Goal: Task Accomplishment & Management: Use online tool/utility

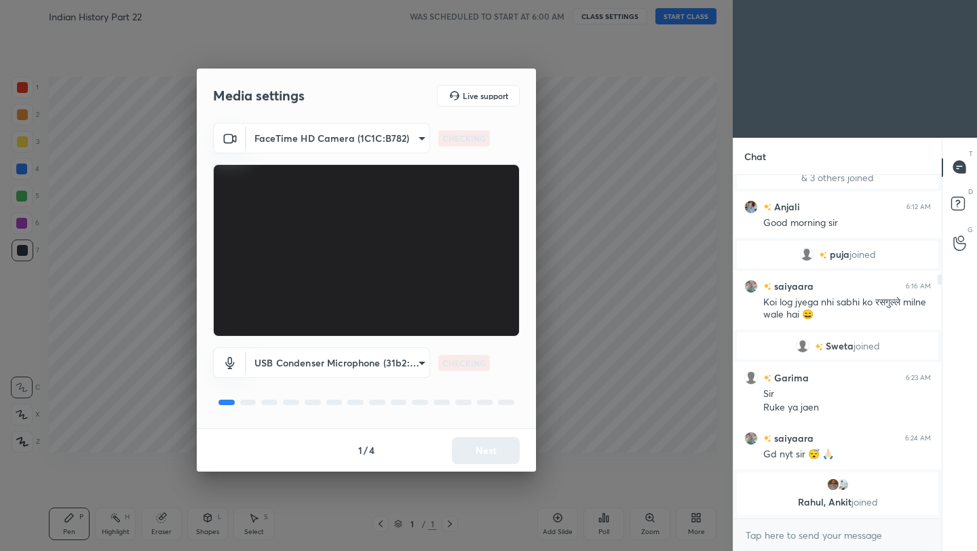
scroll to position [170, 0]
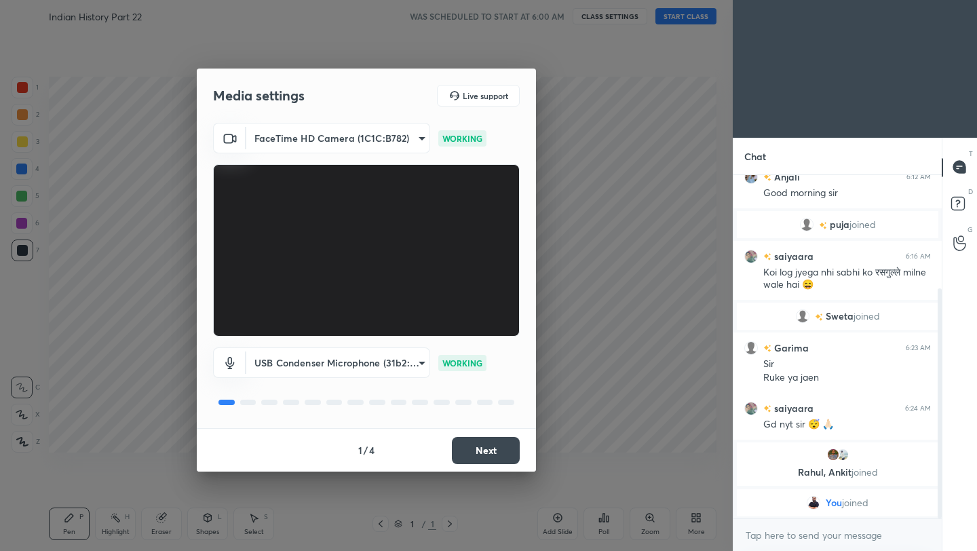
click at [475, 461] on button "Next" at bounding box center [486, 450] width 68 height 27
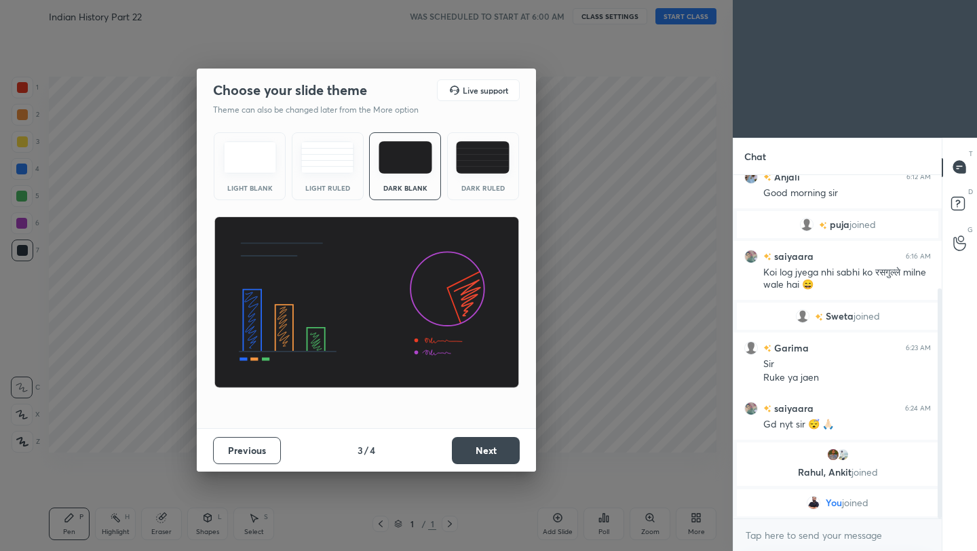
click at [475, 461] on button "Next" at bounding box center [486, 450] width 68 height 27
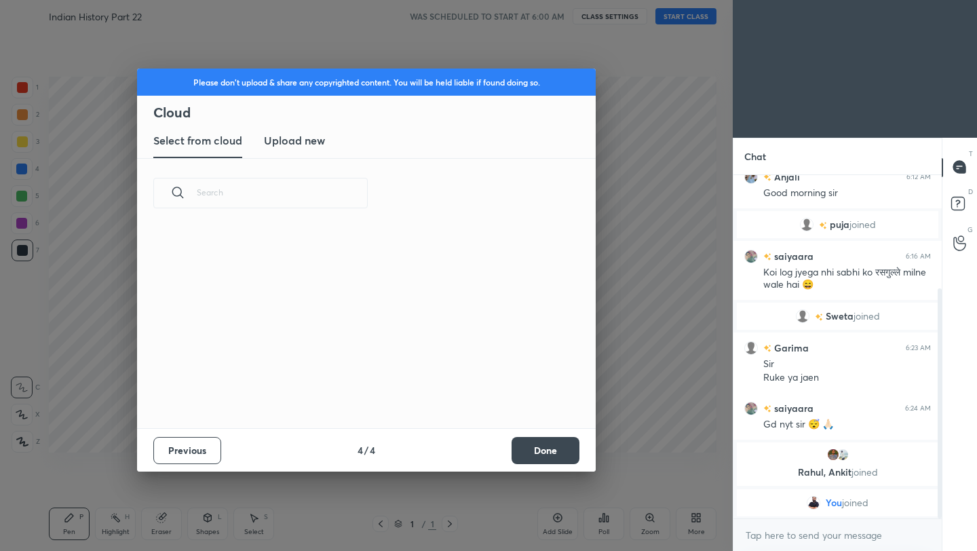
click at [475, 461] on div "Previous 4 / 4 Done" at bounding box center [366, 449] width 459 height 43
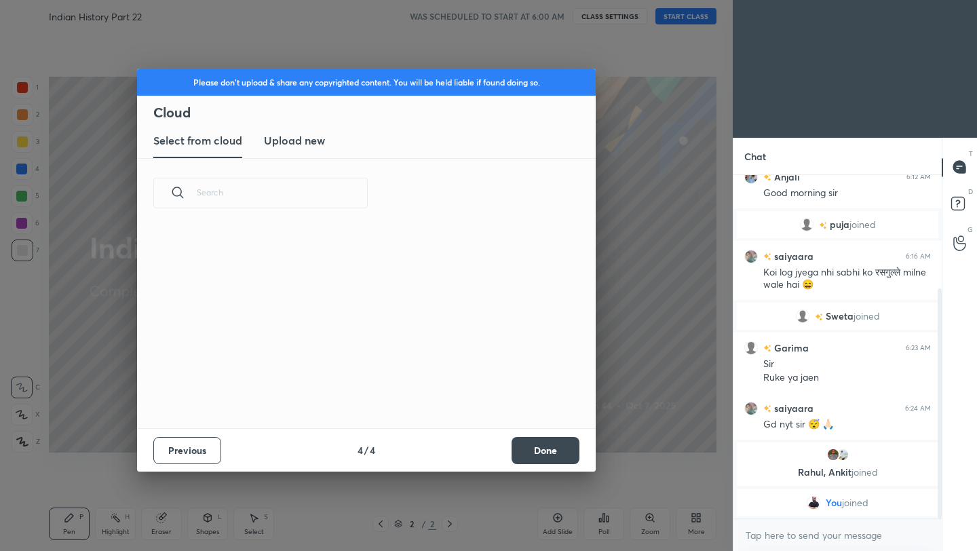
click at [538, 455] on button "Done" at bounding box center [546, 450] width 68 height 27
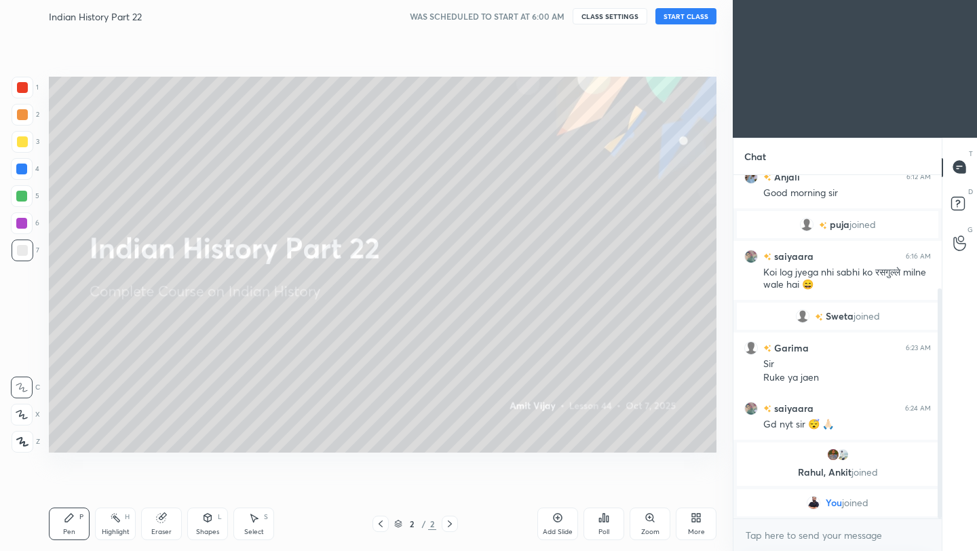
click at [684, 16] on button "START CLASS" at bounding box center [686, 16] width 61 height 16
click at [694, 13] on button "End Class" at bounding box center [689, 16] width 56 height 16
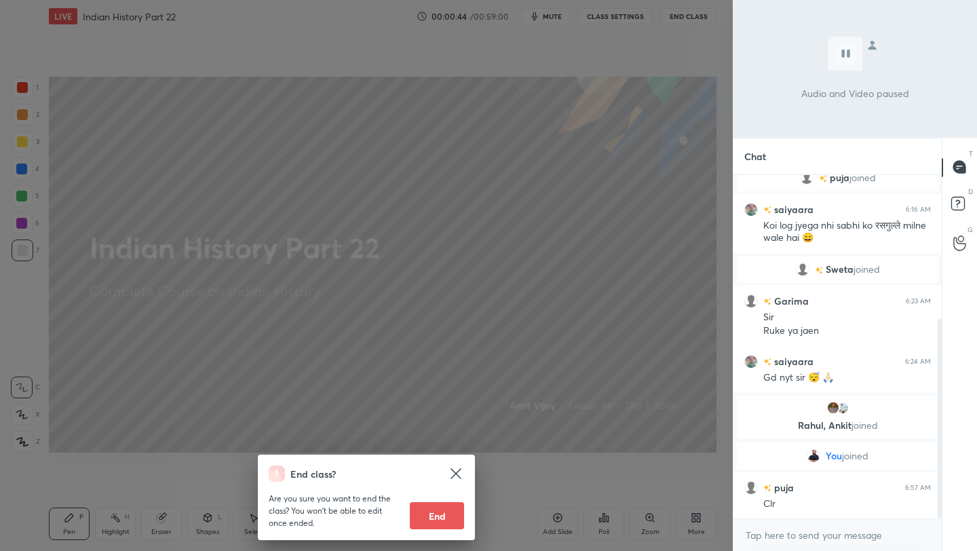
scroll to position [248, 0]
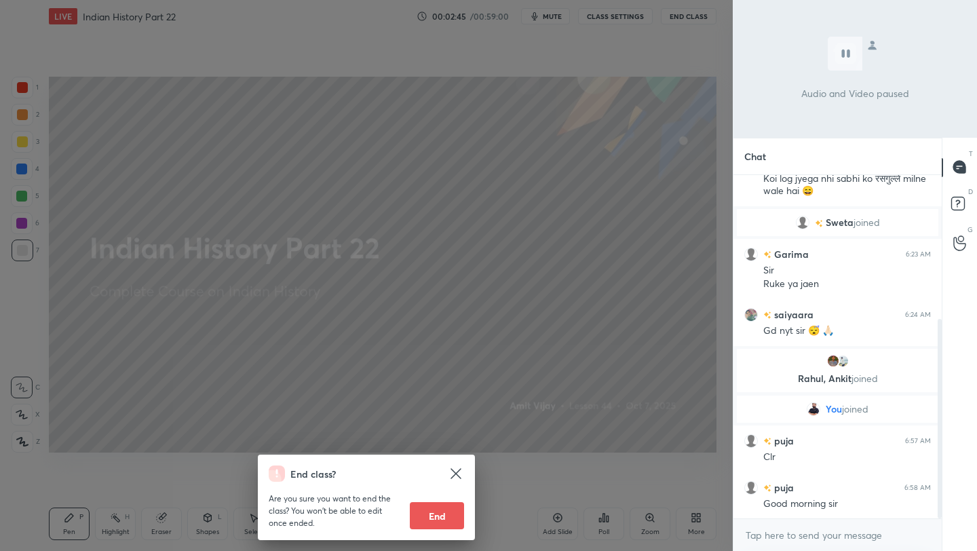
click at [508, 267] on div "End class? Are you sure you want to end the class? You won’t be able to edit on…" at bounding box center [366, 275] width 733 height 551
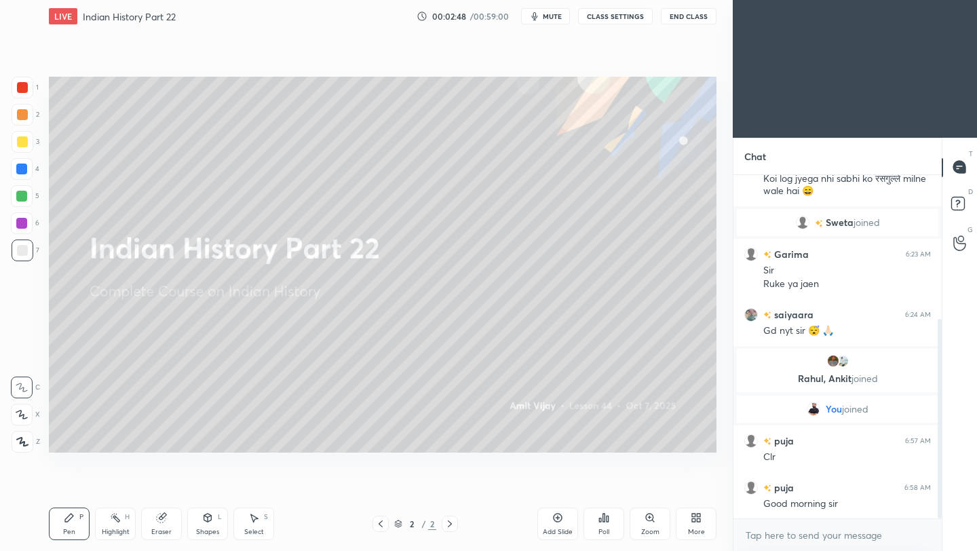
click at [559, 520] on icon at bounding box center [557, 517] width 11 height 11
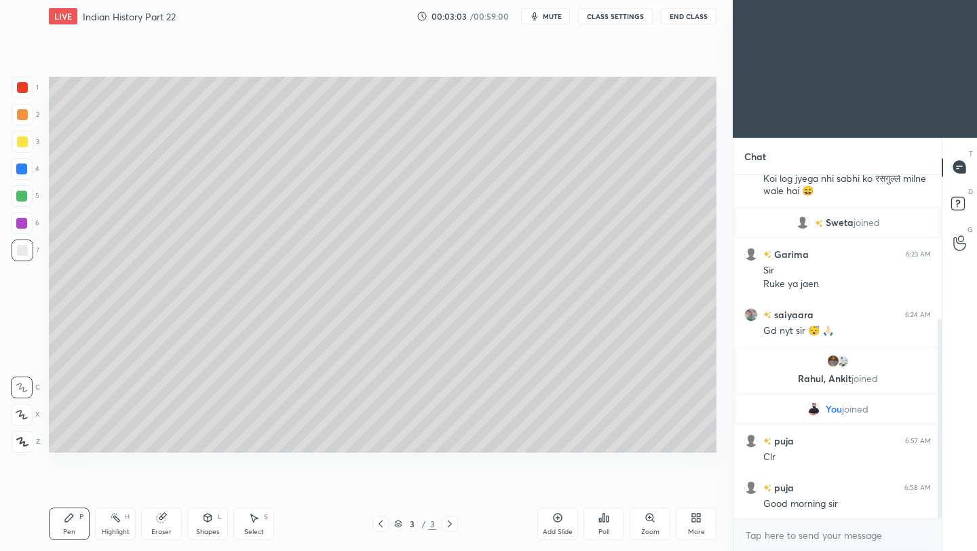
drag, startPoint x: 27, startPoint y: 441, endPoint x: 47, endPoint y: 430, distance: 22.5
click at [28, 441] on div at bounding box center [23, 442] width 22 height 22
click at [24, 146] on div at bounding box center [22, 141] width 11 height 11
click at [25, 257] on div at bounding box center [23, 251] width 22 height 22
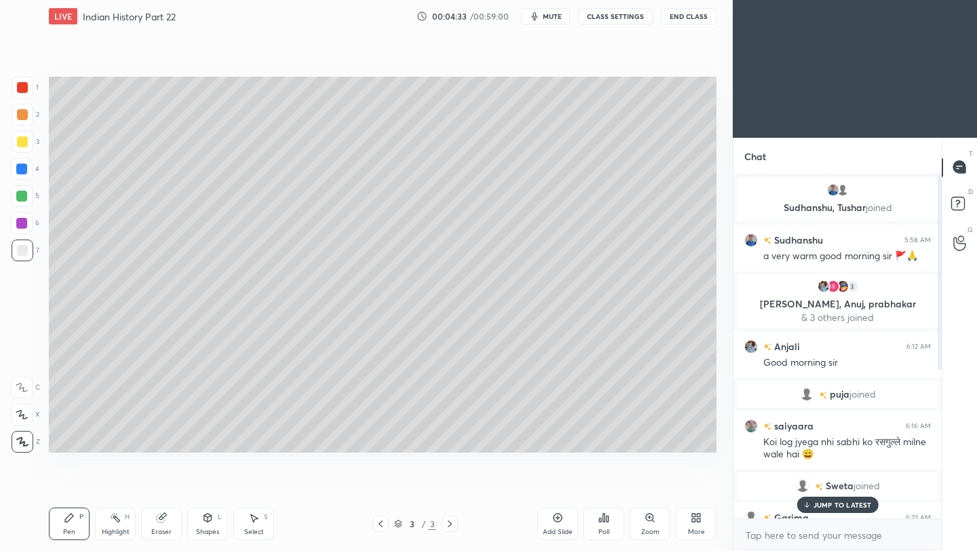
scroll to position [263, 0]
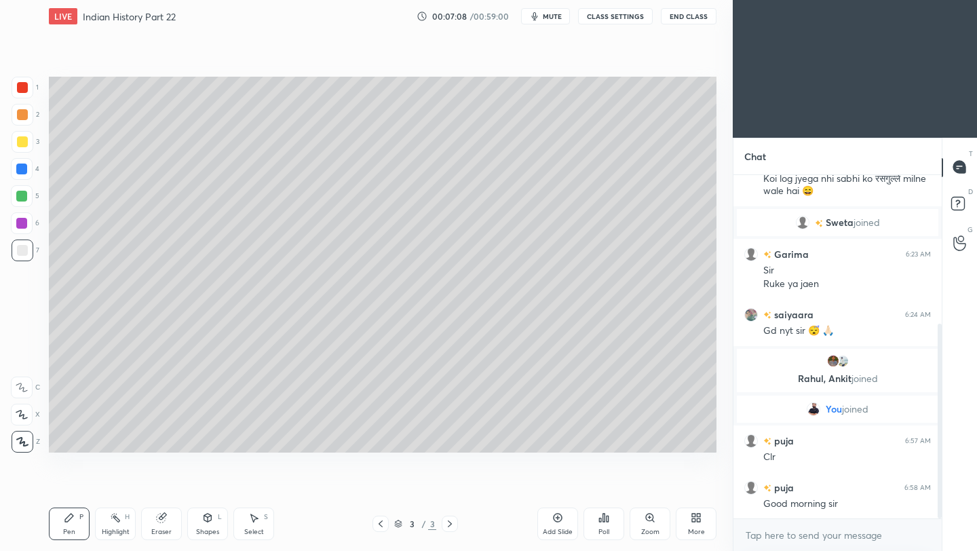
click at [550, 525] on div "Add Slide" at bounding box center [558, 524] width 41 height 33
click at [164, 531] on div "Eraser" at bounding box center [161, 532] width 20 height 7
click at [57, 537] on div "Pen P" at bounding box center [69, 524] width 41 height 33
drag, startPoint x: 163, startPoint y: 527, endPoint x: 238, endPoint y: 483, distance: 87.3
click at [166, 526] on div "Eraser" at bounding box center [161, 524] width 41 height 33
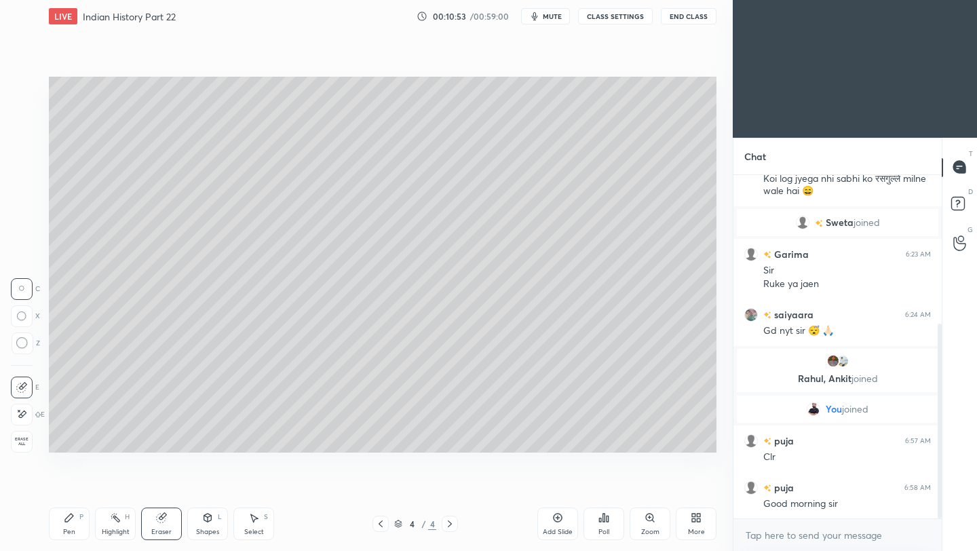
click at [58, 531] on div "Pen P" at bounding box center [69, 524] width 41 height 33
click at [550, 525] on div "Add Slide" at bounding box center [558, 524] width 41 height 33
drag, startPoint x: 165, startPoint y: 528, endPoint x: 180, endPoint y: 522, distance: 16.1
click at [168, 529] on div "Eraser" at bounding box center [161, 532] width 20 height 7
click at [63, 530] on div "Pen" at bounding box center [69, 532] width 12 height 7
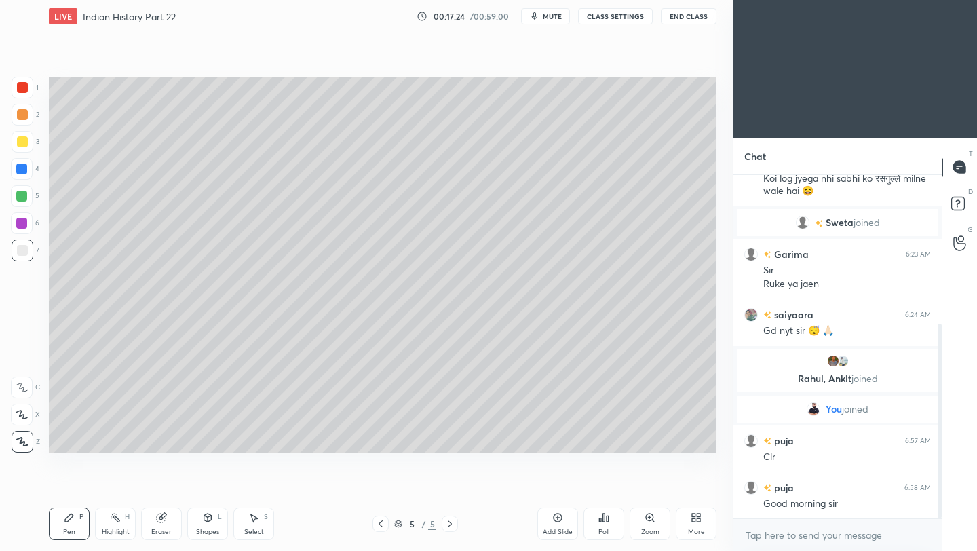
click at [559, 519] on icon at bounding box center [557, 517] width 11 height 11
drag, startPoint x: 162, startPoint y: 530, endPoint x: 211, endPoint y: 475, distance: 74.0
click at [163, 529] on div "Eraser" at bounding box center [161, 532] width 20 height 7
click at [73, 529] on div "Pen" at bounding box center [69, 532] width 12 height 7
drag, startPoint x: 157, startPoint y: 527, endPoint x: 261, endPoint y: 473, distance: 116.9
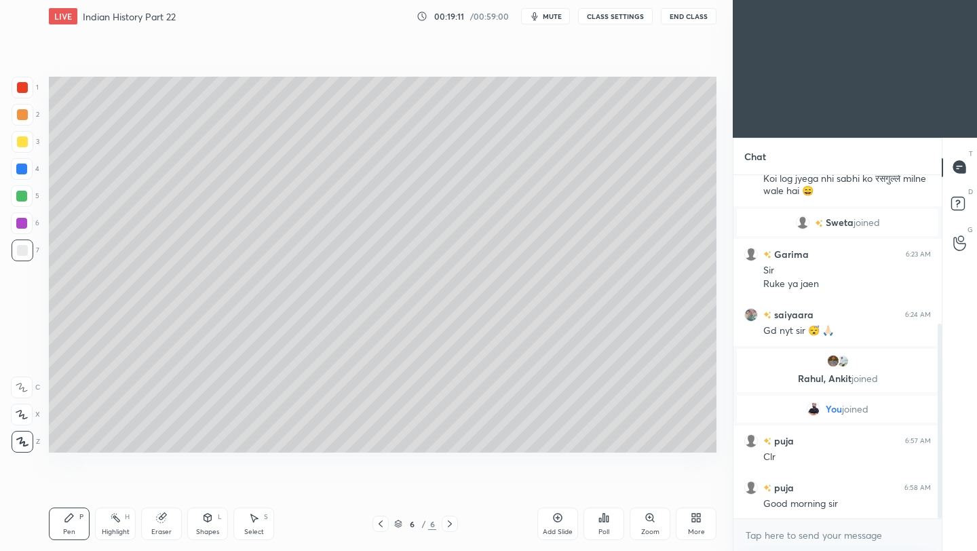
click at [161, 526] on div "Eraser" at bounding box center [161, 524] width 41 height 33
click at [60, 532] on div "Pen P" at bounding box center [69, 524] width 41 height 33
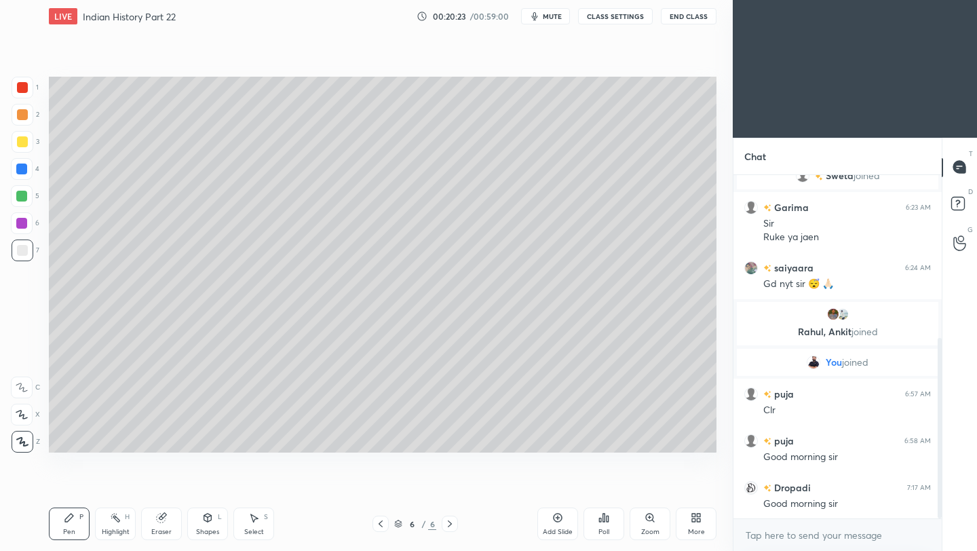
click at [689, 23] on button "End Class" at bounding box center [689, 16] width 56 height 16
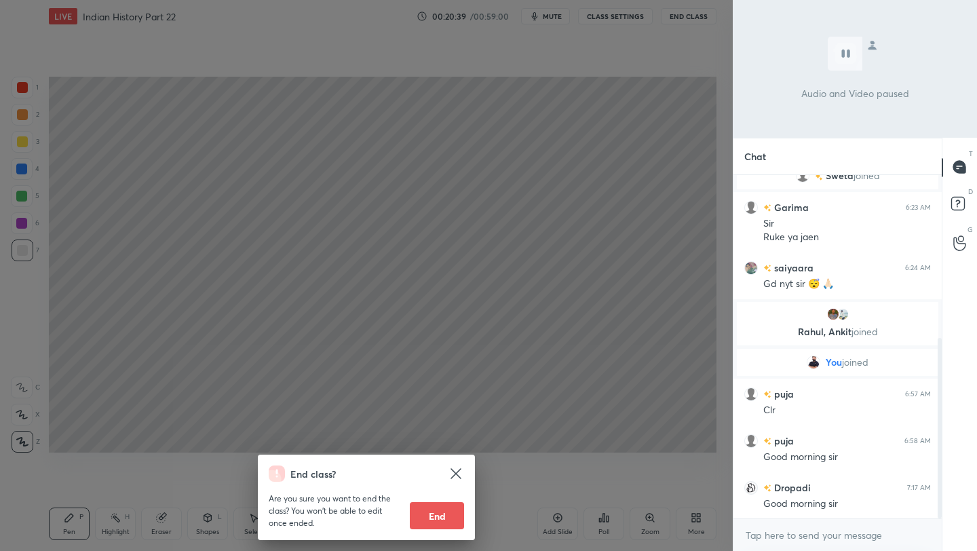
click at [451, 526] on button "End" at bounding box center [437, 515] width 54 height 27
type textarea "x"
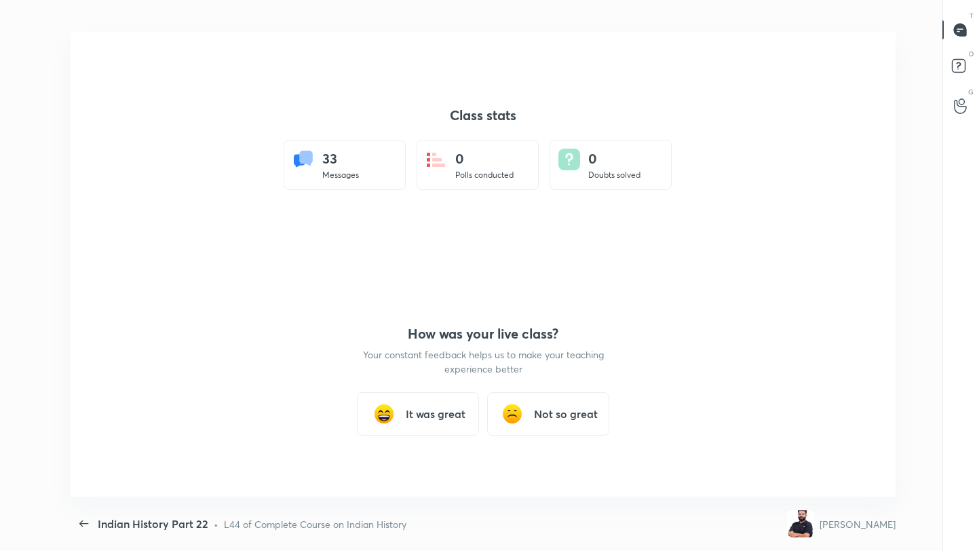
scroll to position [67409, 66906]
